Goal: Transaction & Acquisition: Purchase product/service

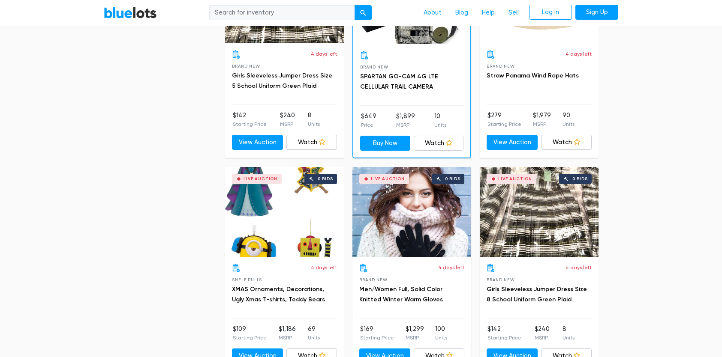
scroll to position [1028, 0]
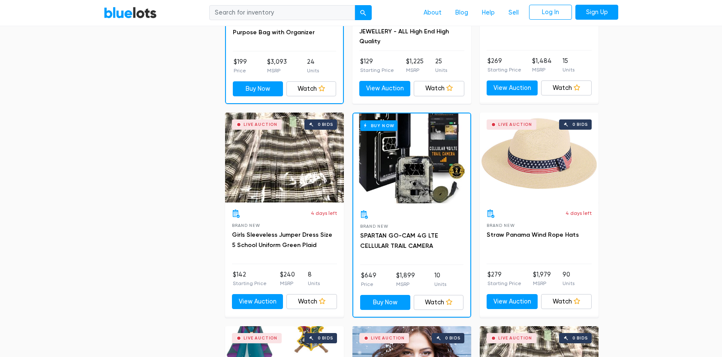
click at [274, 12] on input "search" at bounding box center [282, 12] width 146 height 15
type input "lego"
click at [354, 5] on button "submit" at bounding box center [362, 12] width 17 height 15
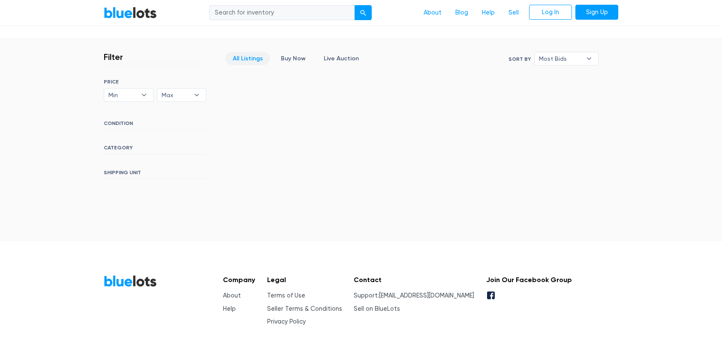
scroll to position [43, 0]
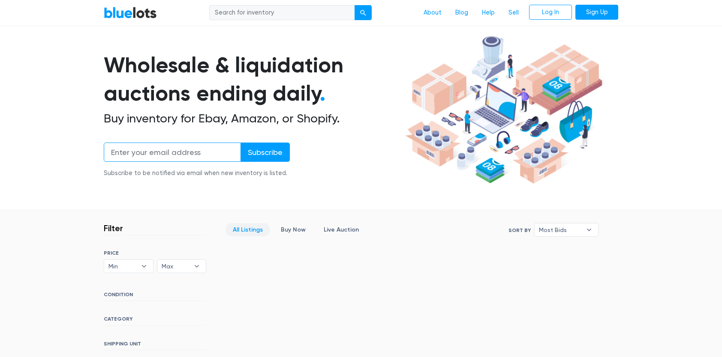
click at [195, 149] on input "email" at bounding box center [172, 152] width 137 height 19
click at [240, 143] on input "Subscribe" at bounding box center [264, 152] width 49 height 19
type input "t"
click at [262, 10] on input "search" at bounding box center [282, 12] width 146 height 15
type input "toy"
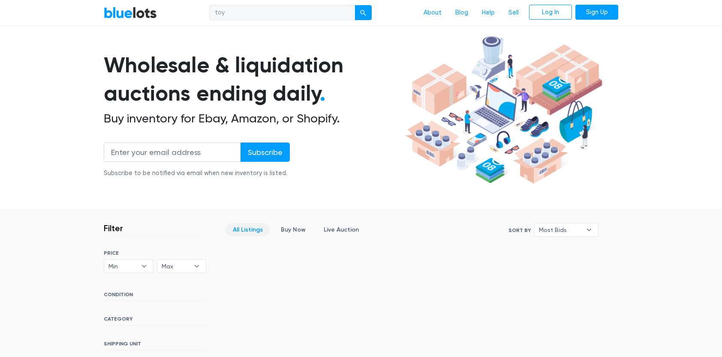
click at [354, 5] on button "submit" at bounding box center [362, 12] width 17 height 15
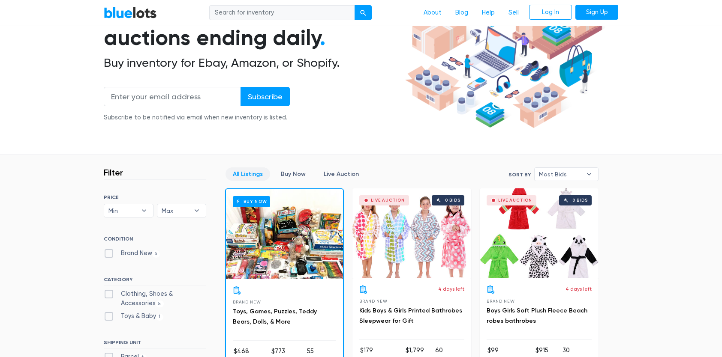
scroll to position [214, 0]
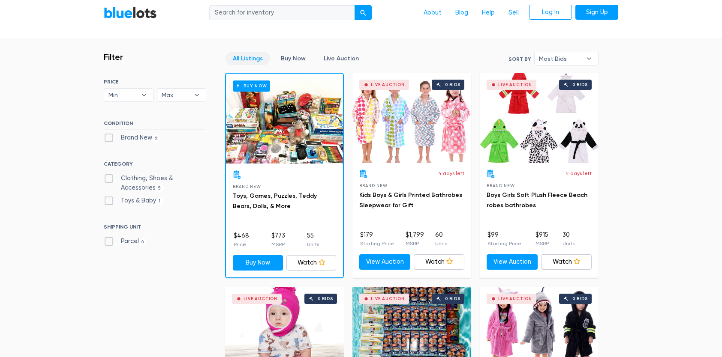
click at [298, 136] on div "Buy Now" at bounding box center [284, 119] width 117 height 90
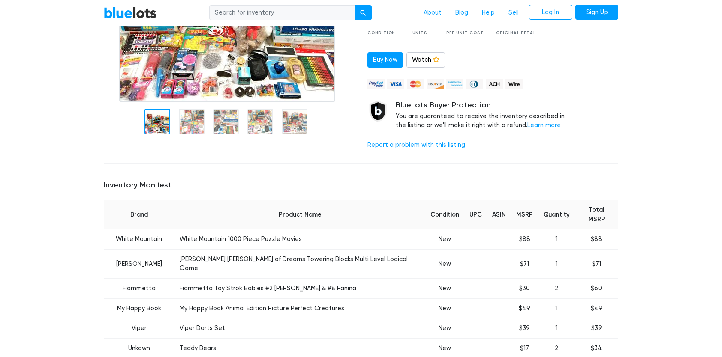
scroll to position [171, 0]
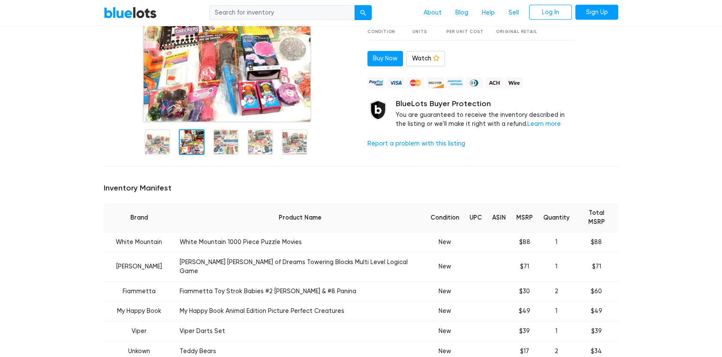
click at [196, 130] on div at bounding box center [192, 142] width 26 height 26
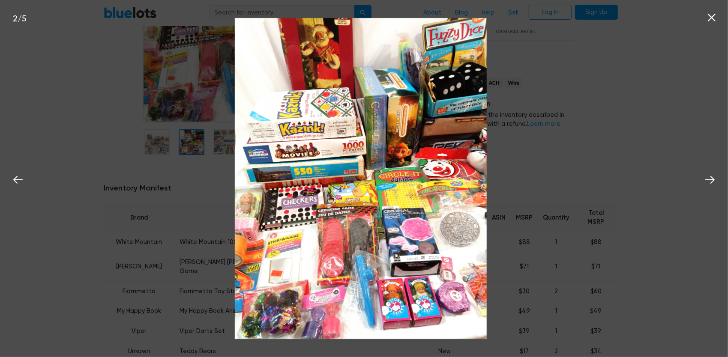
click at [132, 144] on div "2 / 5" at bounding box center [364, 178] width 728 height 357
